Goal: Navigation & Orientation: Find specific page/section

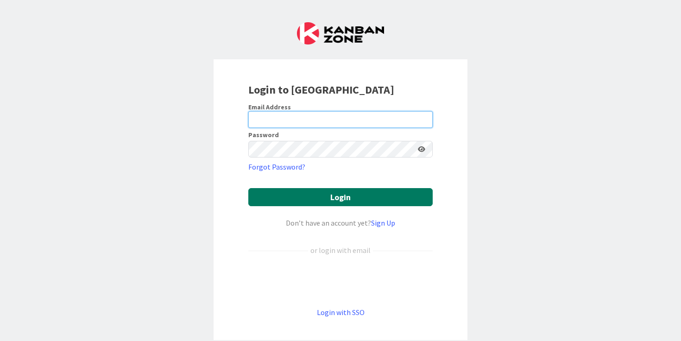
type input "andreanne@tuango.ca"
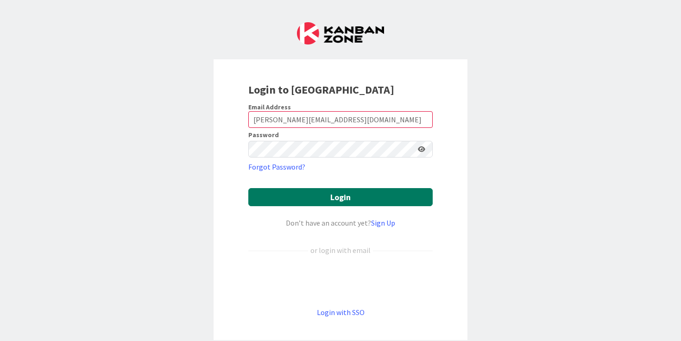
click at [336, 195] on button "Login" at bounding box center [340, 197] width 184 height 18
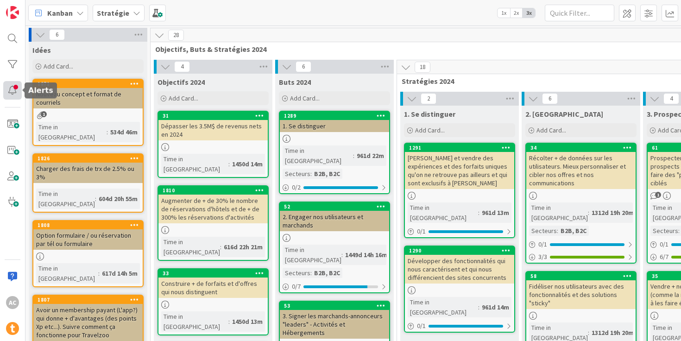
click at [8, 89] on div at bounding box center [12, 90] width 19 height 19
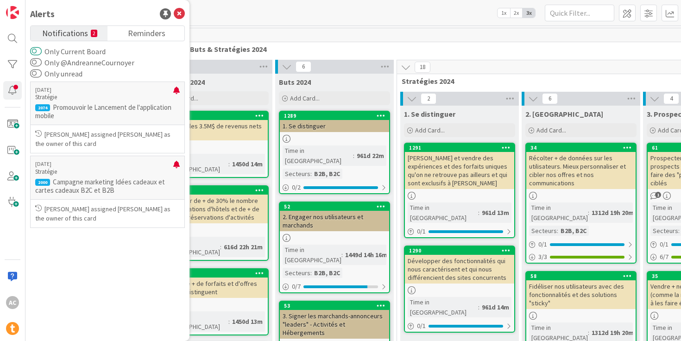
click at [34, 51] on button "Only Current Board" at bounding box center [36, 51] width 12 height 9
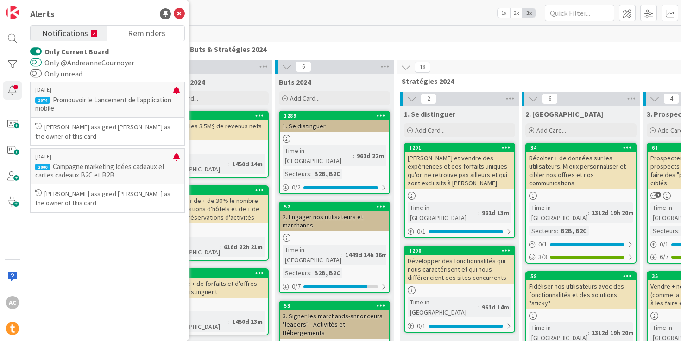
click at [35, 61] on button "Only @AndreanneCournoyer" at bounding box center [36, 62] width 12 height 9
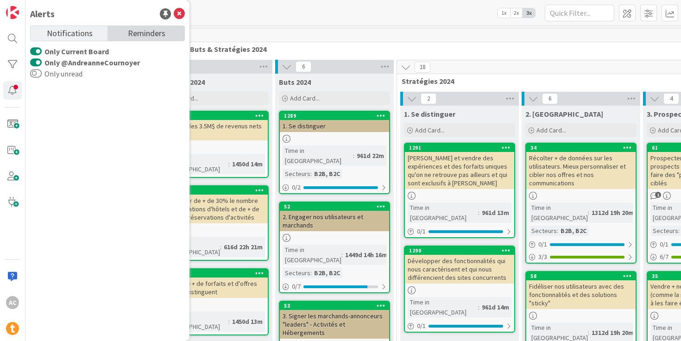
click at [164, 33] on span "Reminders" at bounding box center [147, 32] width 38 height 13
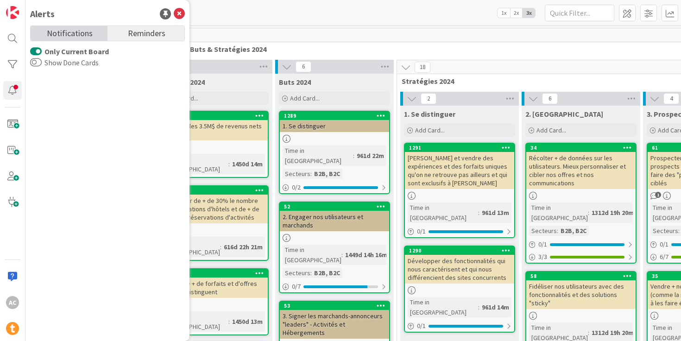
click at [67, 34] on span "Notifications" at bounding box center [70, 32] width 46 height 13
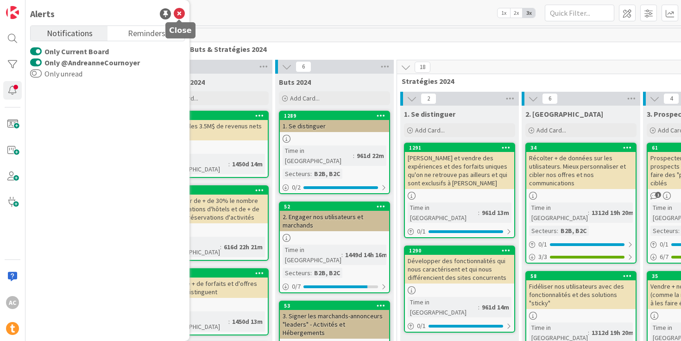
click at [179, 11] on icon at bounding box center [179, 13] width 11 height 11
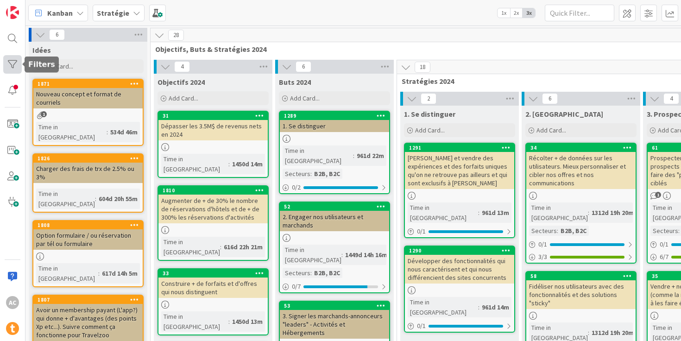
click at [13, 62] on div at bounding box center [12, 64] width 19 height 19
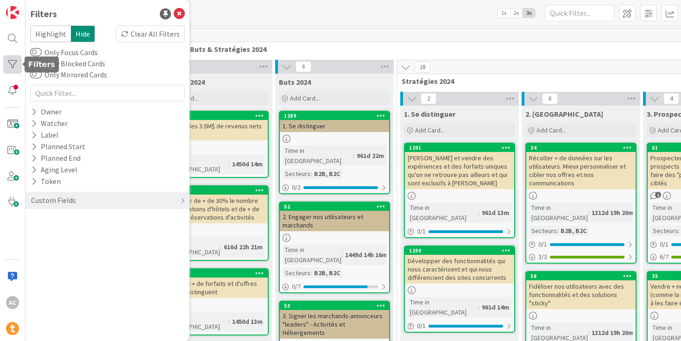
click at [11, 63] on div at bounding box center [12, 64] width 19 height 19
click at [11, 41] on div at bounding box center [12, 38] width 19 height 19
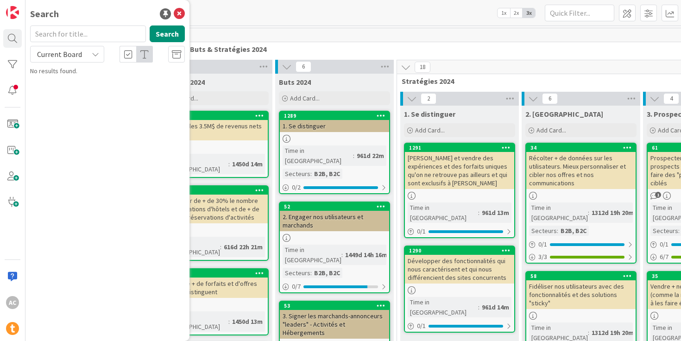
click at [44, 57] on span "Current Board" at bounding box center [59, 54] width 45 height 9
click at [179, 11] on icon at bounding box center [179, 13] width 11 height 11
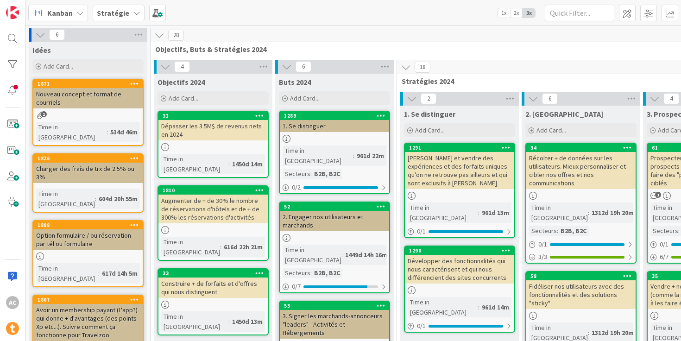
click at [119, 16] on b "Stratégie" at bounding box center [113, 12] width 32 height 9
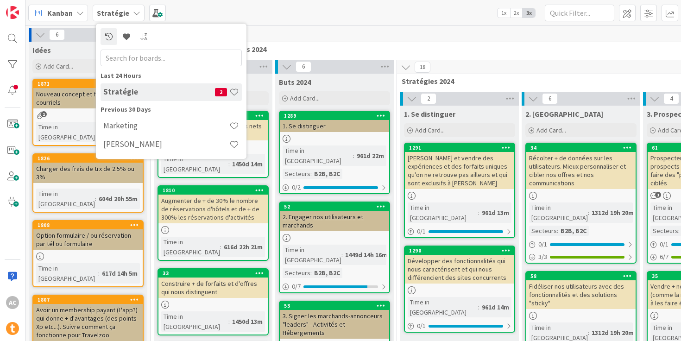
click at [121, 130] on h4 "Marketing" at bounding box center [166, 125] width 126 height 9
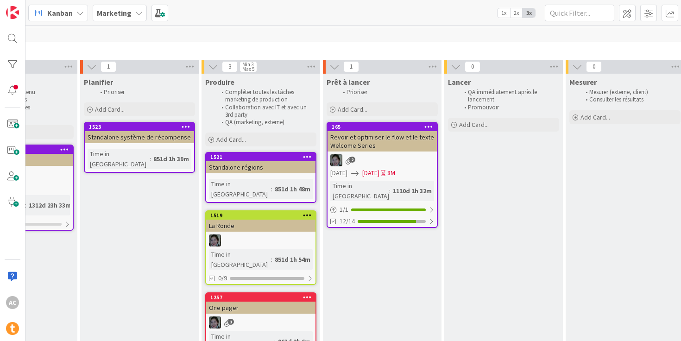
scroll to position [0, 448]
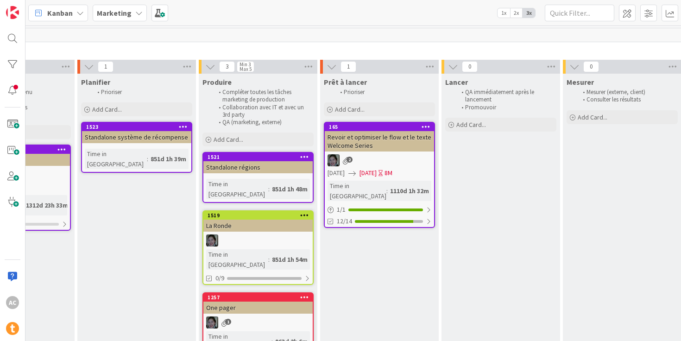
click at [371, 150] on div "Revoir et optimiser le flow et le texte Welcome Series" at bounding box center [379, 141] width 109 height 20
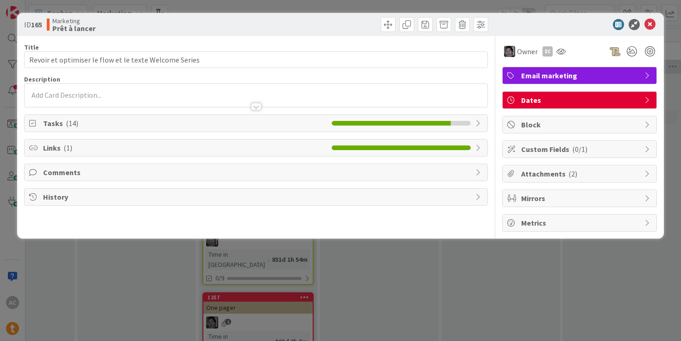
click at [55, 126] on span "Tasks ( 14 )" at bounding box center [185, 123] width 284 height 11
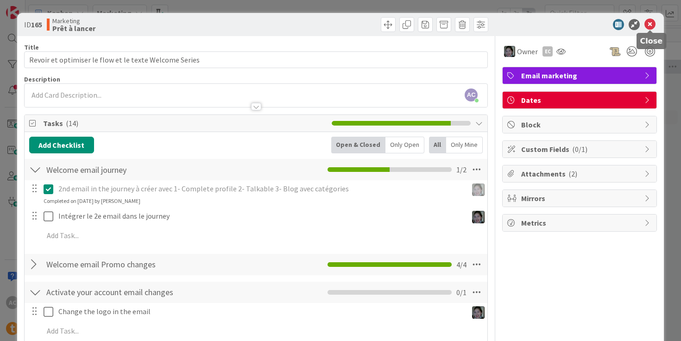
click at [653, 23] on icon at bounding box center [649, 24] width 11 height 11
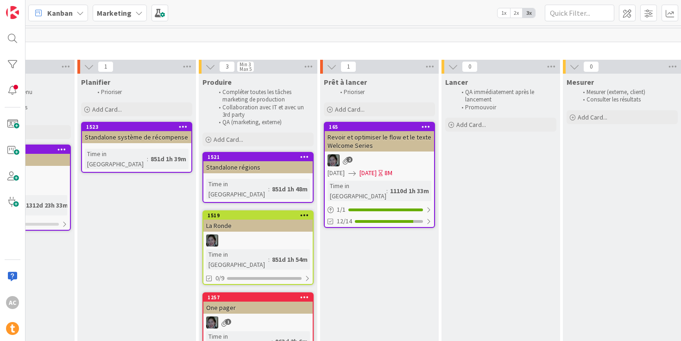
click at [125, 12] on b "Marketing" at bounding box center [114, 12] width 35 height 9
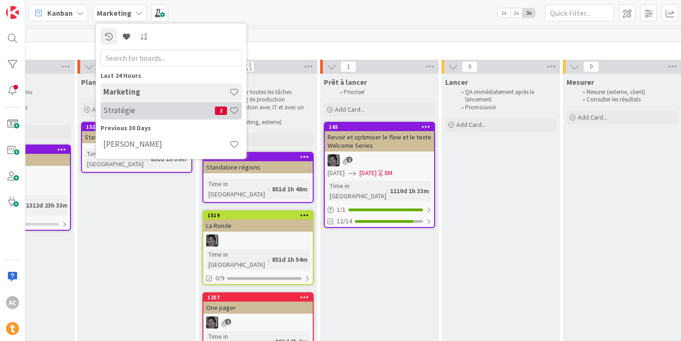
click at [129, 106] on h4 "Stratégie" at bounding box center [159, 110] width 112 height 9
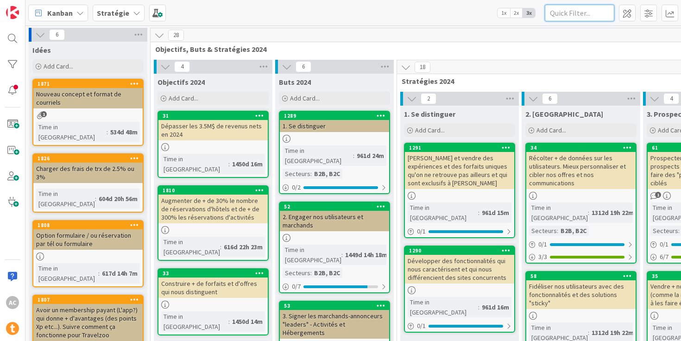
click at [558, 12] on input "text" at bounding box center [579, 13] width 69 height 17
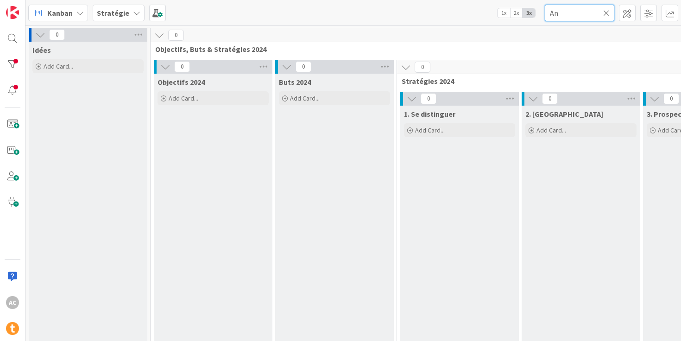
type input "A"
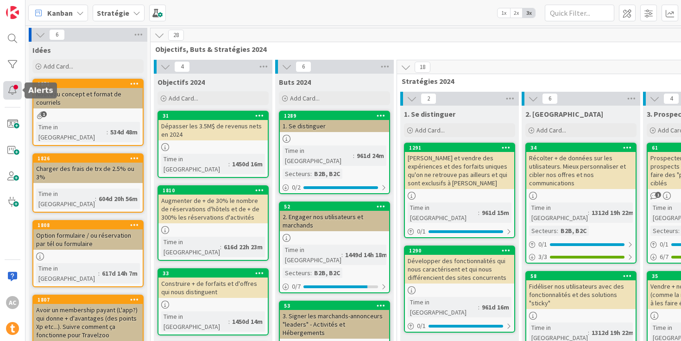
click at [12, 90] on div at bounding box center [12, 90] width 19 height 19
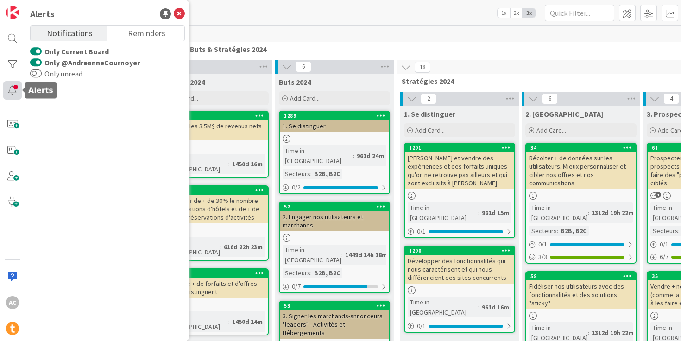
click at [12, 90] on div at bounding box center [12, 90] width 19 height 19
click at [387, 17] on div "Kanban Stratégie 1x 2x 3x" at bounding box center [352, 12] width 655 height 25
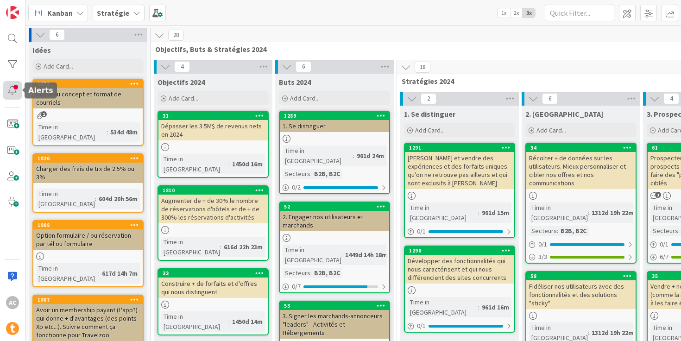
click at [13, 93] on div at bounding box center [12, 90] width 19 height 19
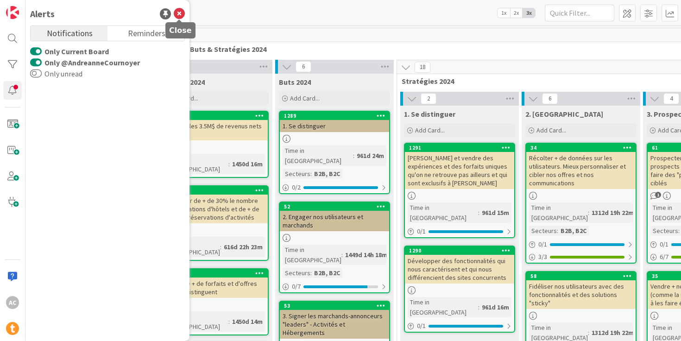
click at [181, 13] on icon at bounding box center [179, 13] width 11 height 11
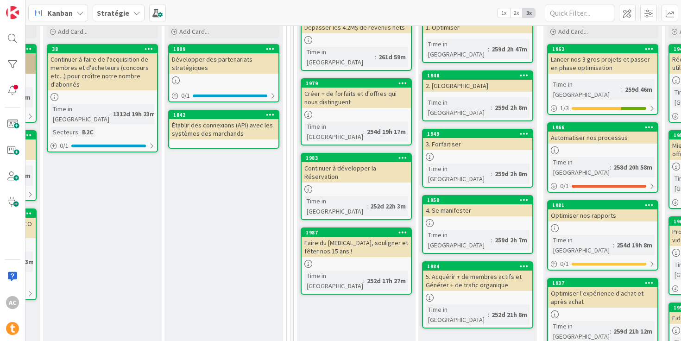
scroll to position [101, 843]
